Goal: Book appointment/travel/reservation

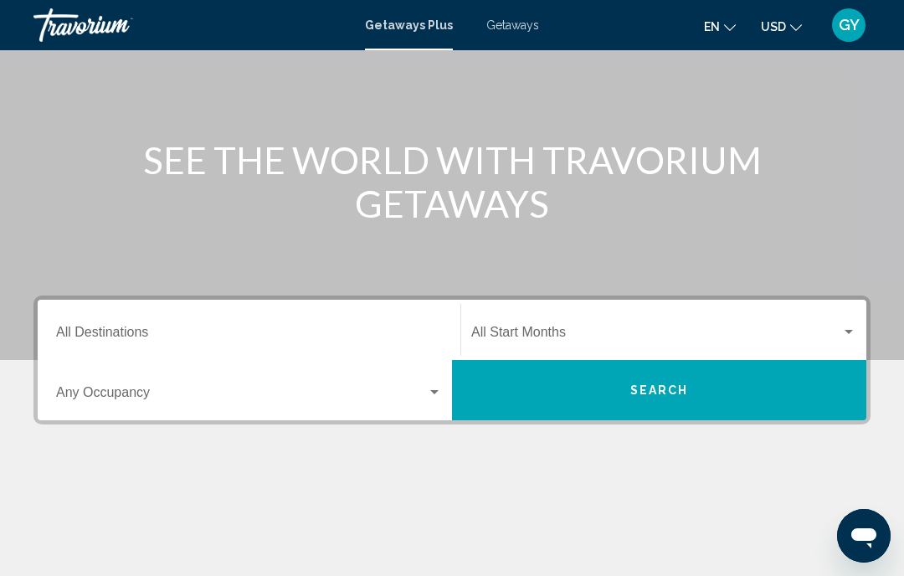
scroll to position [143, 0]
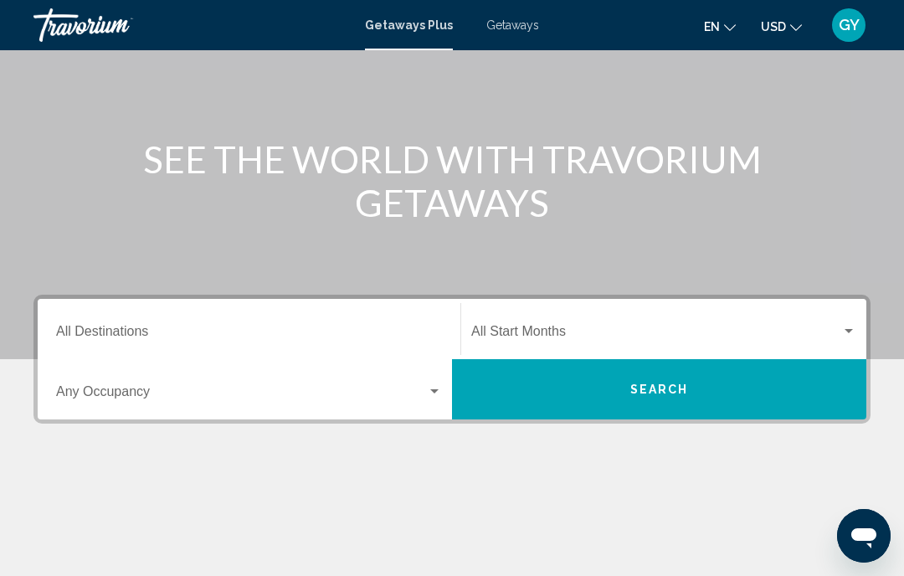
click at [146, 327] on input "Destination All Destinations" at bounding box center [249, 334] width 386 height 15
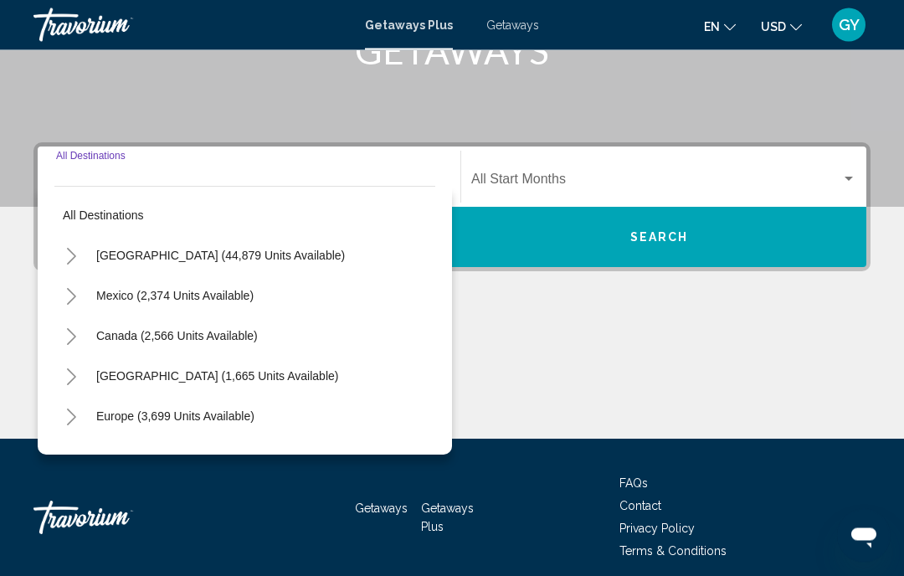
scroll to position [302, 0]
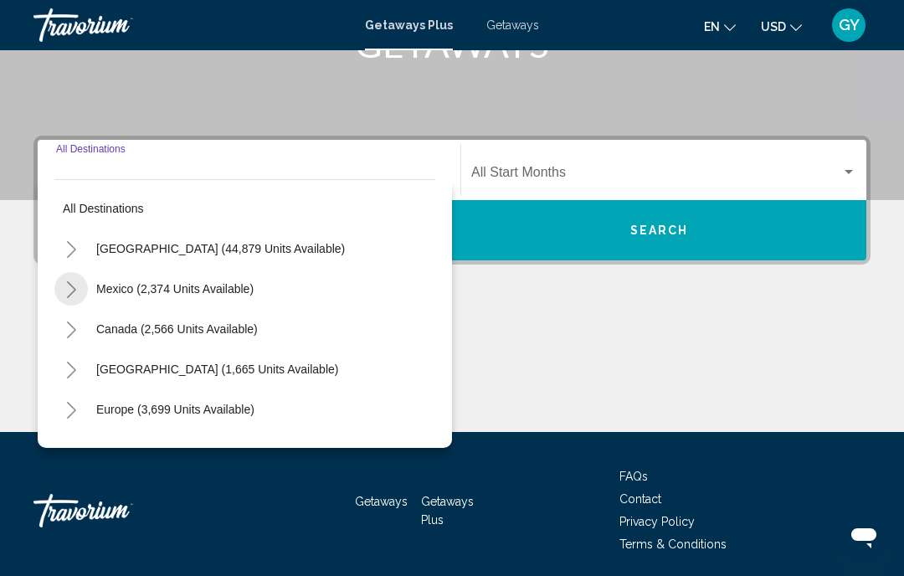
click at [68, 285] on icon "Toggle Mexico (2,374 units available)" at bounding box center [71, 289] width 13 height 17
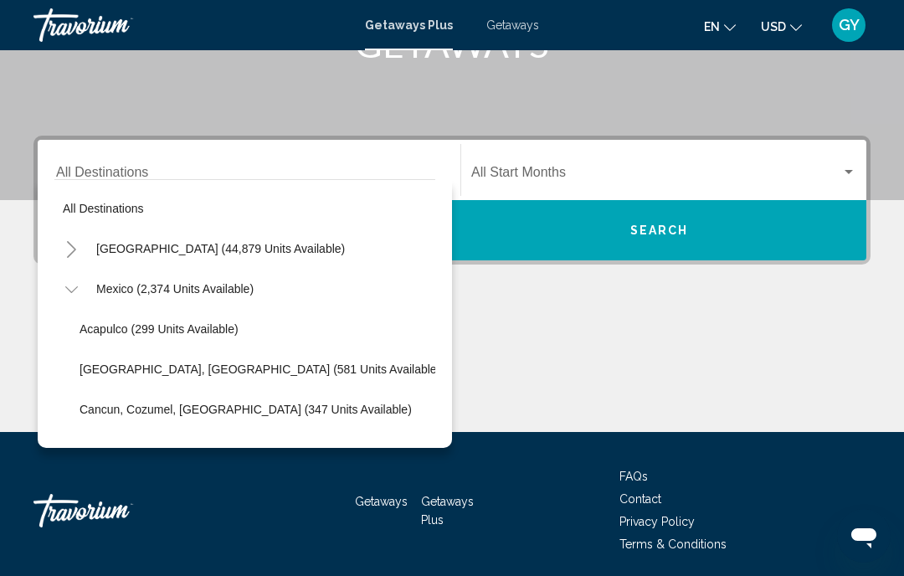
click at [120, 406] on span "Cancun, Cozumel, [GEOGRAPHIC_DATA] (347 units available)" at bounding box center [246, 409] width 332 height 13
type input "**********"
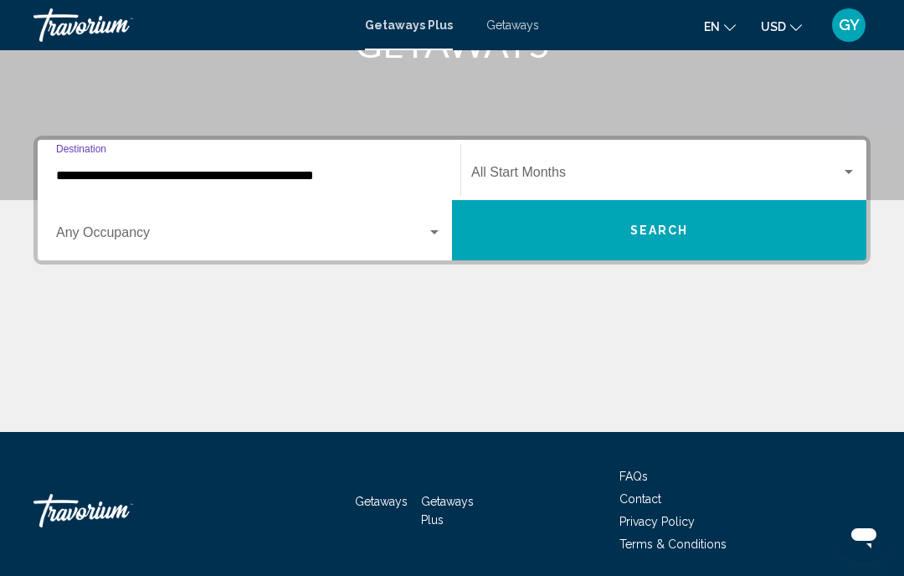
click at [849, 167] on div "Search widget" at bounding box center [848, 172] width 15 height 13
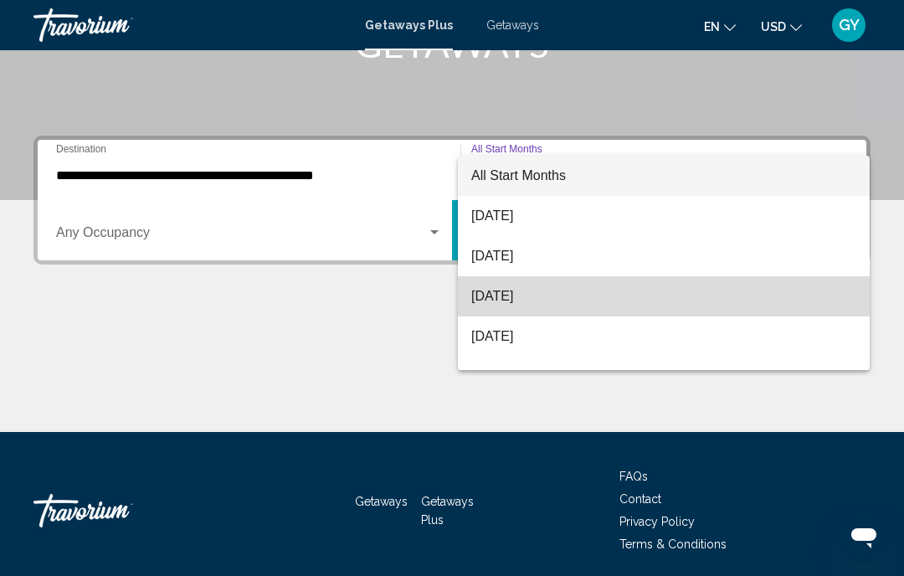
click at [538, 292] on span "[DATE]" at bounding box center [663, 296] width 385 height 40
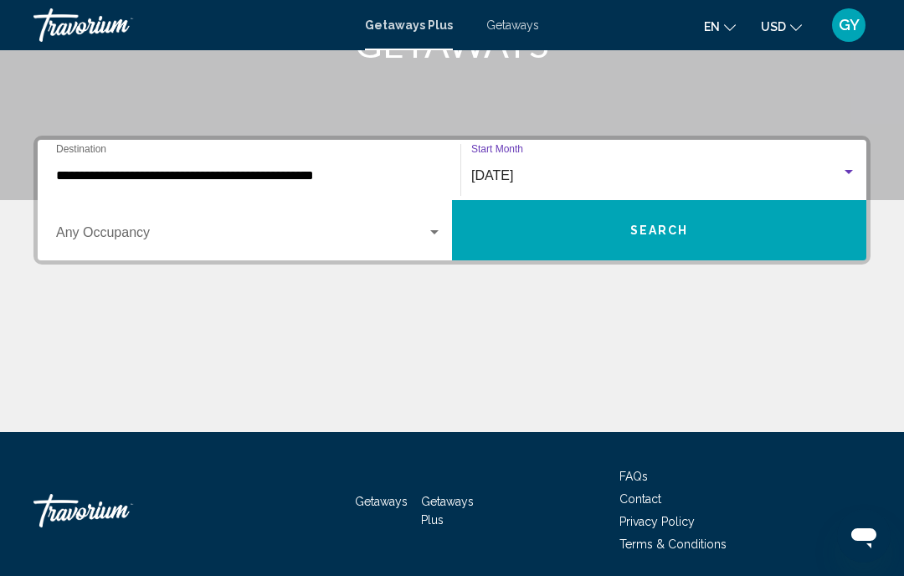
click at [650, 236] on span "Search" at bounding box center [659, 230] width 59 height 13
